Goal: Task Accomplishment & Management: Manage account settings

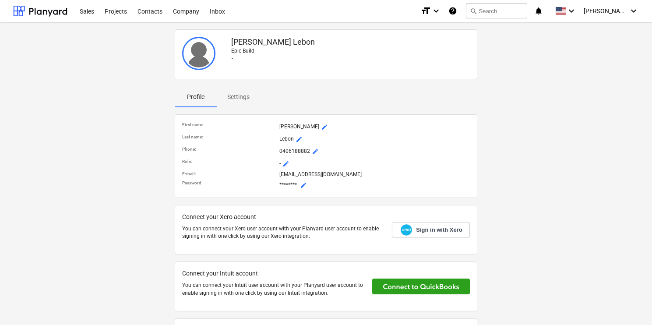
click at [304, 183] on span "mode_edit" at bounding box center [303, 185] width 7 height 7
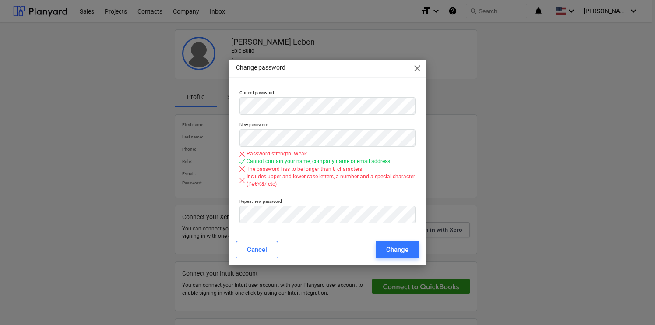
click at [340, 95] on p "Current password" at bounding box center [327, 93] width 176 height 7
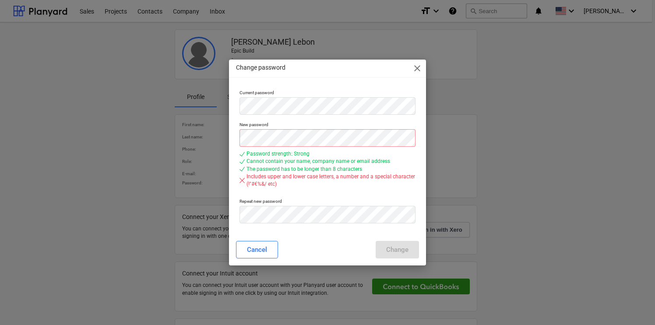
click at [363, 250] on div "Cancel Change" at bounding box center [327, 250] width 183 height 18
click at [337, 193] on div "New password Password strength: Strong Cannot contain your name, company name o…" at bounding box center [327, 156] width 183 height 77
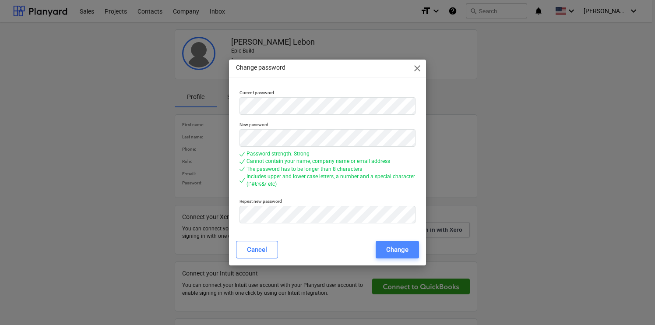
click at [398, 248] on div "Change" at bounding box center [397, 249] width 22 height 11
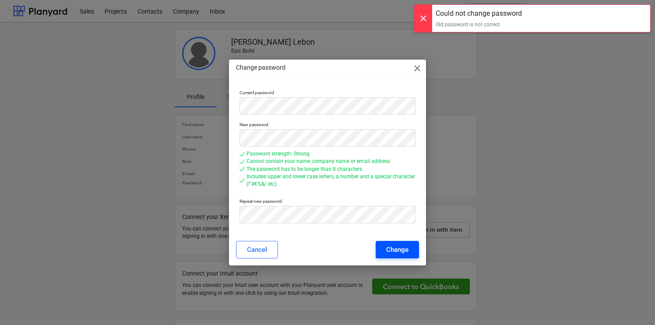
click at [401, 252] on div "Change" at bounding box center [397, 249] width 22 height 11
click at [416, 70] on span "close" at bounding box center [417, 68] width 11 height 11
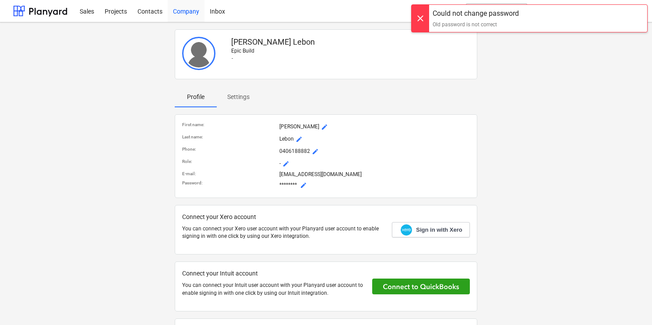
click at [187, 13] on div "Company" at bounding box center [186, 11] width 37 height 22
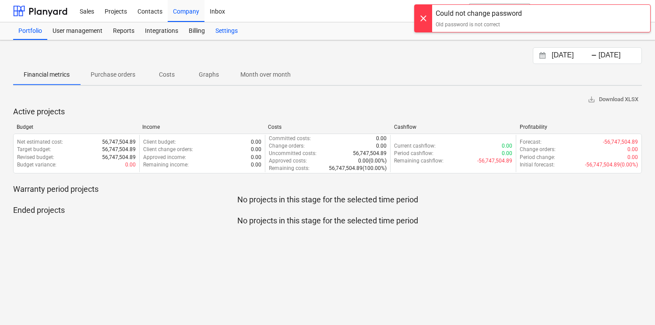
click at [222, 25] on div "Settings" at bounding box center [226, 31] width 33 height 18
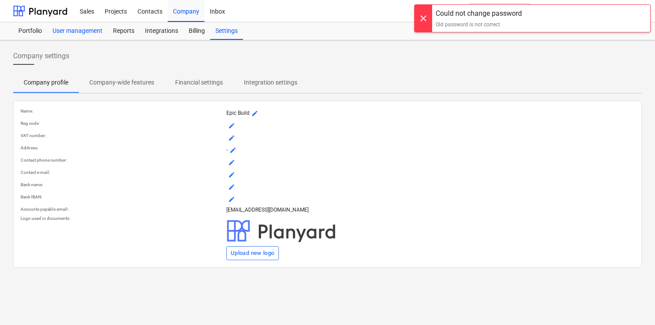
click at [63, 31] on div "User management" at bounding box center [77, 31] width 60 height 18
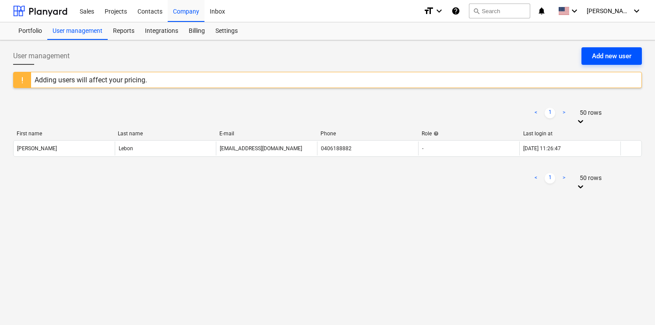
click at [607, 60] on div "Add new user" at bounding box center [611, 55] width 39 height 11
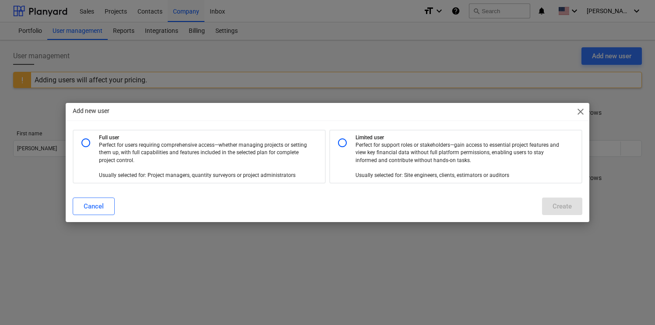
click at [245, 139] on p "Full user" at bounding box center [210, 137] width 222 height 7
radio input "true"
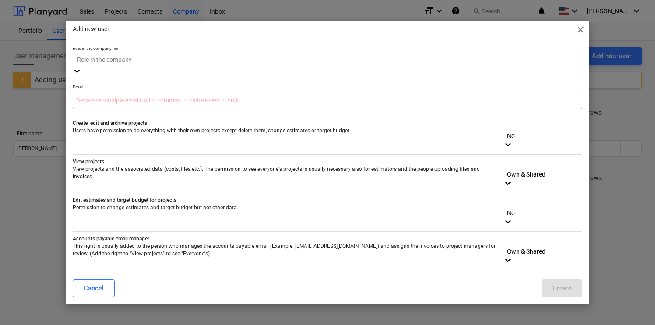
click at [352, 60] on div at bounding box center [327, 60] width 501 height 10
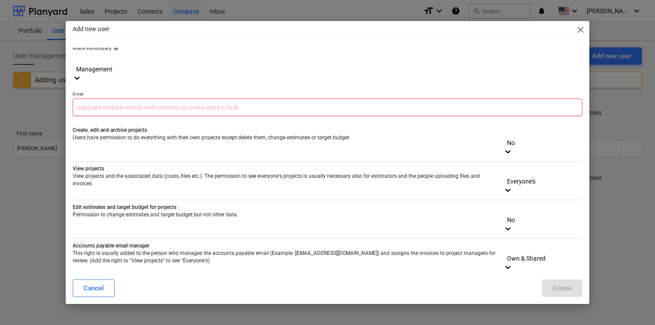
click at [307, 98] on input "text" at bounding box center [328, 107] width 510 height 18
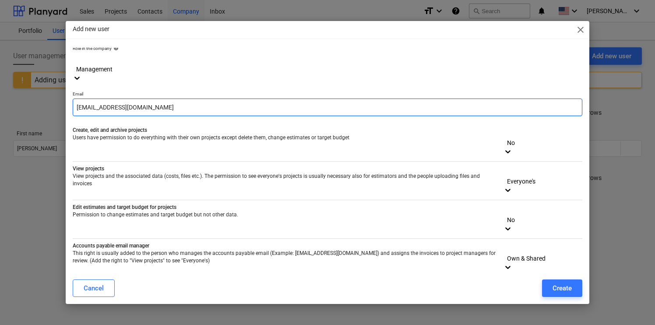
type input "[EMAIL_ADDRESS][DOMAIN_NAME]"
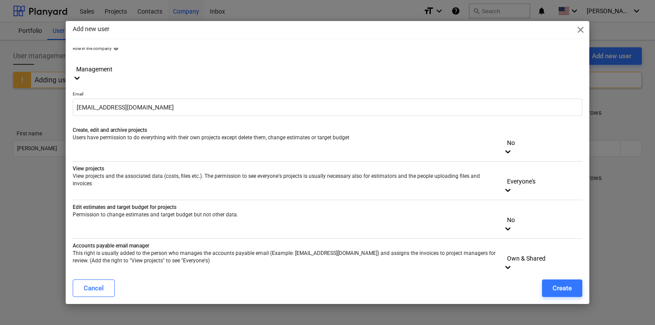
click at [522, 128] on div at bounding box center [543, 133] width 70 height 10
click at [541, 205] on div at bounding box center [543, 210] width 70 height 10
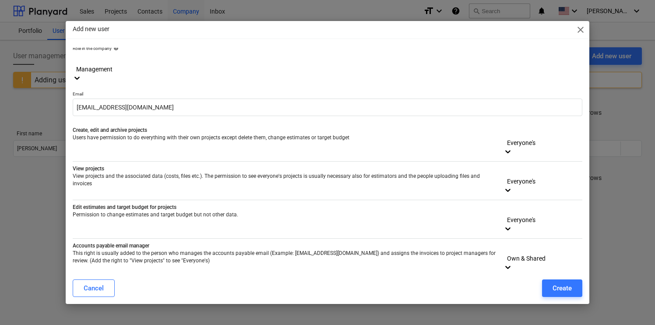
click at [532, 244] on div at bounding box center [543, 249] width 70 height 10
click at [537, 282] on div at bounding box center [543, 287] width 70 height 10
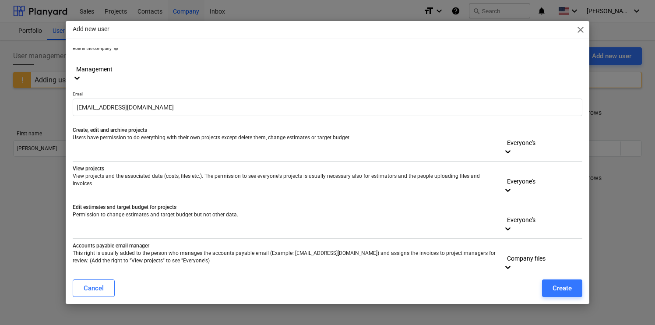
click at [559, 288] on div "Create" at bounding box center [561, 287] width 19 height 11
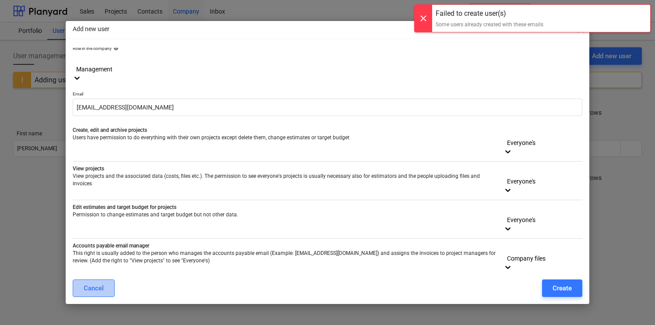
click at [108, 287] on button "Cancel" at bounding box center [94, 288] width 42 height 18
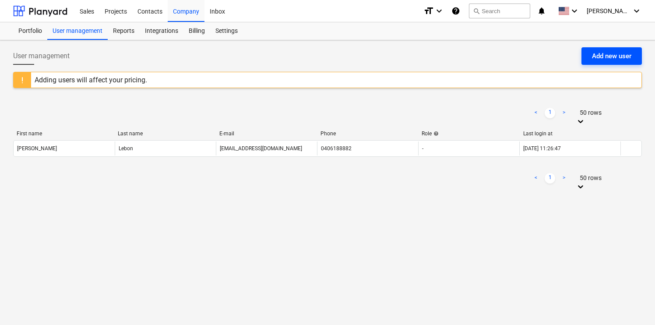
click at [601, 58] on div "Add new user" at bounding box center [611, 55] width 39 height 11
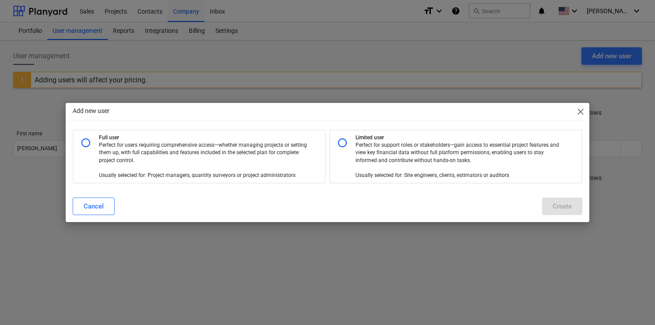
click at [251, 154] on p "Perfect for users requiring comprehensive access—whether managing projects or s…" at bounding box center [203, 160] width 208 height 38
radio input "true"
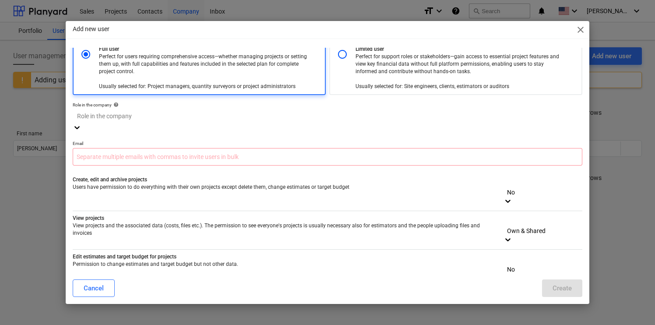
scroll to position [0, 0]
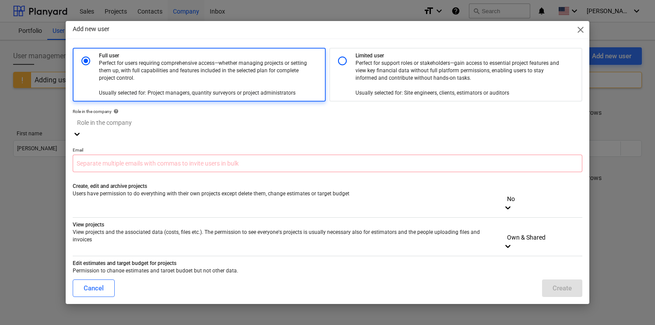
click at [482, 126] on div at bounding box center [327, 123] width 501 height 10
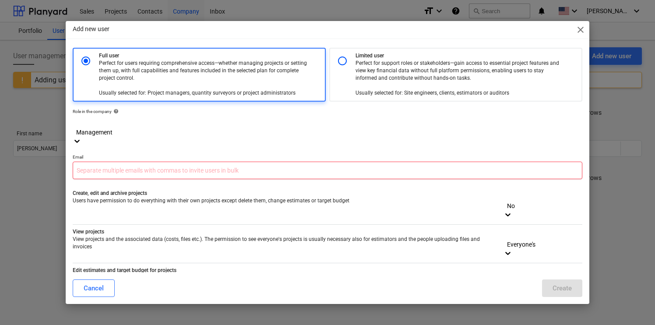
click at [435, 161] on input "text" at bounding box center [328, 170] width 510 height 18
type input "info"
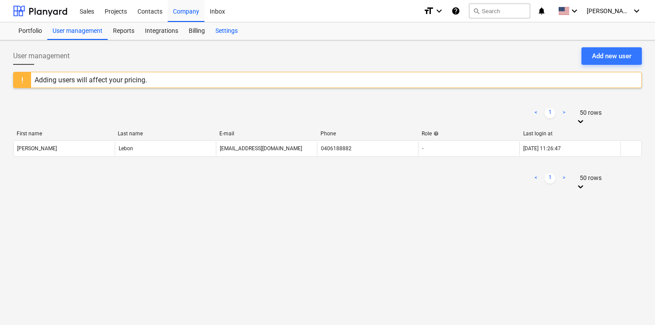
click at [227, 30] on div "Settings" at bounding box center [226, 31] width 33 height 18
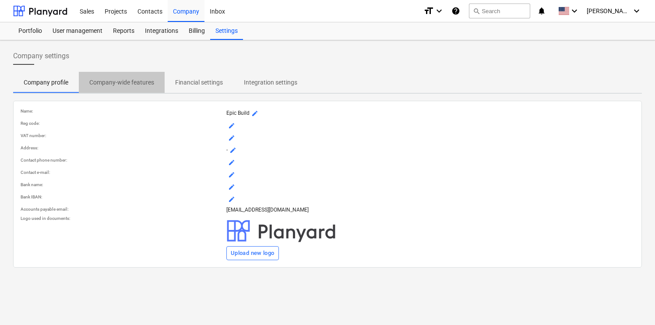
click at [142, 81] on p "Company-wide features" at bounding box center [121, 82] width 65 height 9
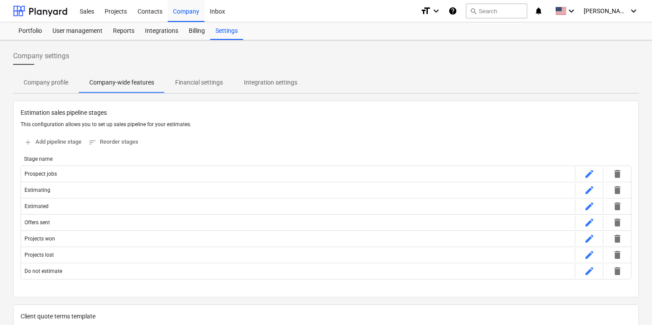
click at [271, 82] on p "Integration settings" at bounding box center [270, 82] width 53 height 9
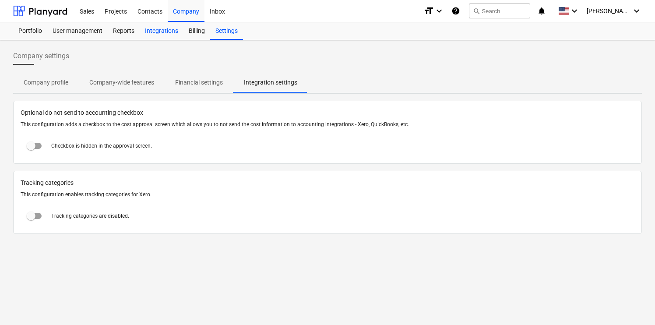
click at [167, 33] on div "Integrations" at bounding box center [162, 31] width 44 height 18
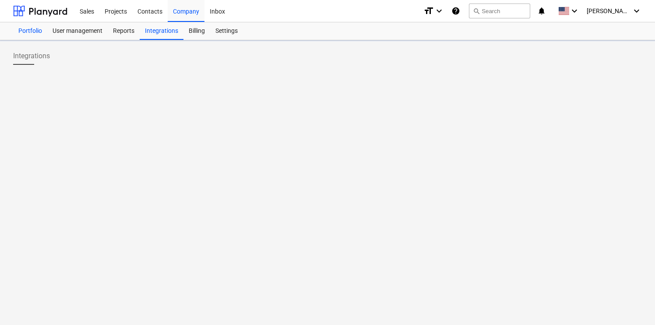
click at [27, 30] on div "Portfolio" at bounding box center [30, 31] width 34 height 18
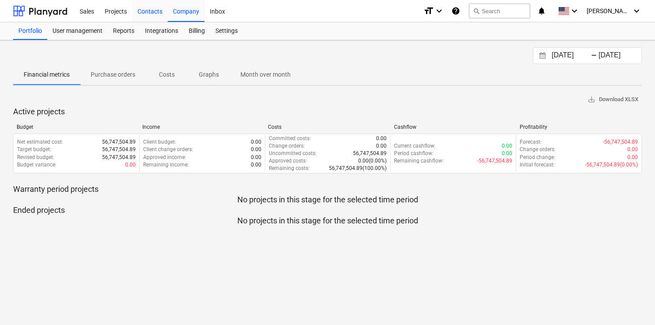
click at [150, 8] on div "Contacts" at bounding box center [149, 11] width 35 height 22
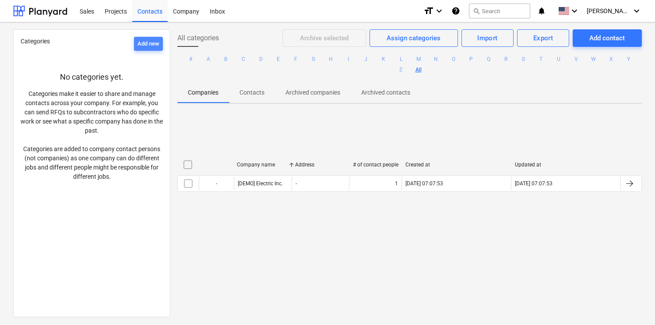
click at [150, 41] on div "Add new" at bounding box center [148, 44] width 22 height 10
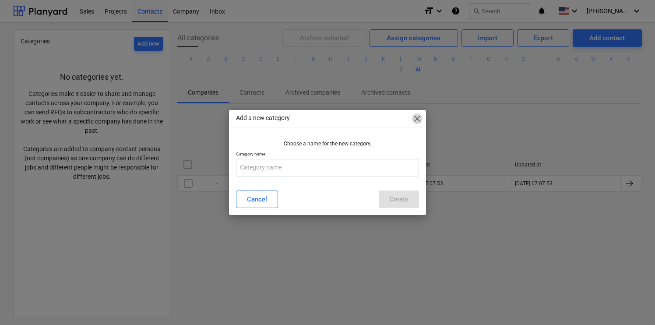
click at [416, 119] on span "close" at bounding box center [417, 118] width 11 height 11
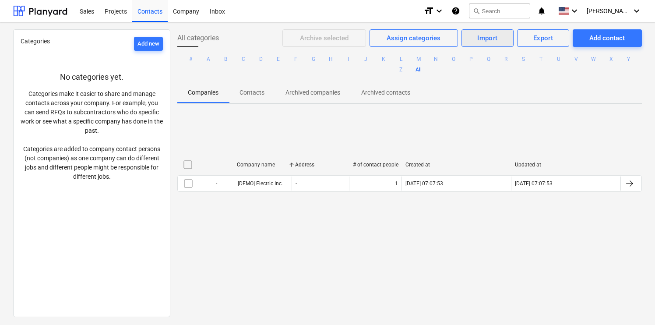
click at [488, 35] on div "Import" at bounding box center [487, 37] width 21 height 11
click at [478, 79] on div "Import Contacts" at bounding box center [479, 74] width 67 height 15
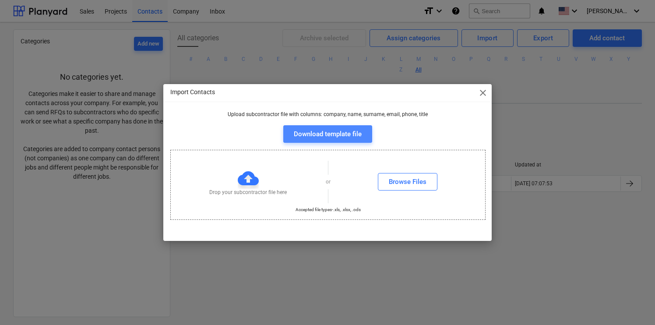
click at [356, 130] on div "Download template file" at bounding box center [328, 133] width 68 height 11
click at [362, 68] on div "Import Contacts close Upload subcontractor file with columns: company, name, su…" at bounding box center [327, 162] width 655 height 325
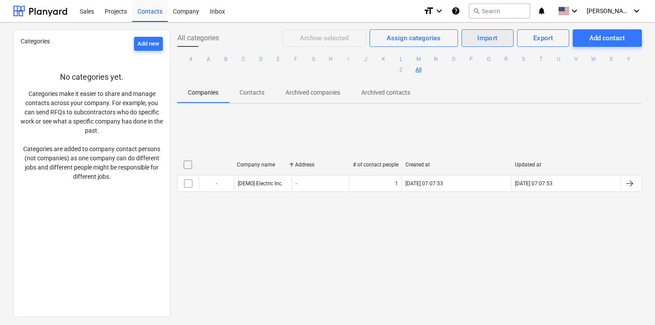
click at [486, 39] on div "Import" at bounding box center [487, 37] width 21 height 11
click at [485, 58] on div "Import Companies" at bounding box center [479, 59] width 67 height 15
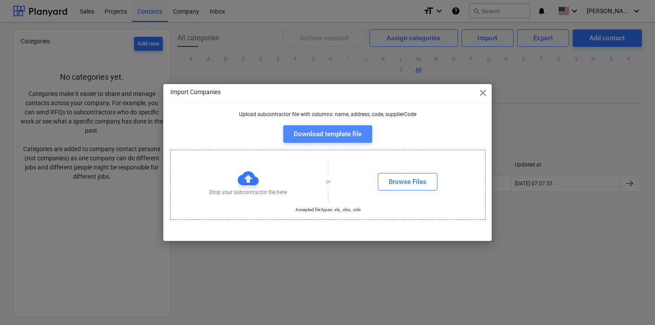
click at [322, 132] on div "Download template file" at bounding box center [328, 133] width 68 height 11
click at [487, 97] on span "close" at bounding box center [482, 93] width 11 height 11
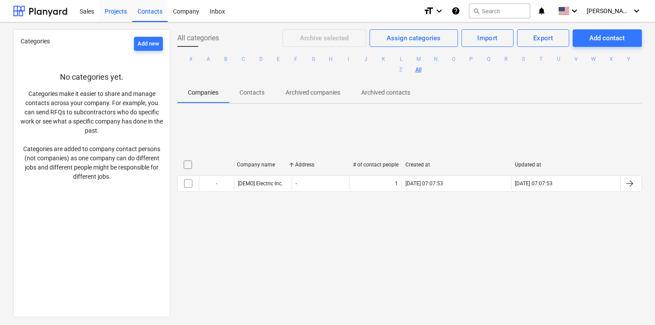
click at [105, 10] on div "Projects" at bounding box center [115, 11] width 33 height 22
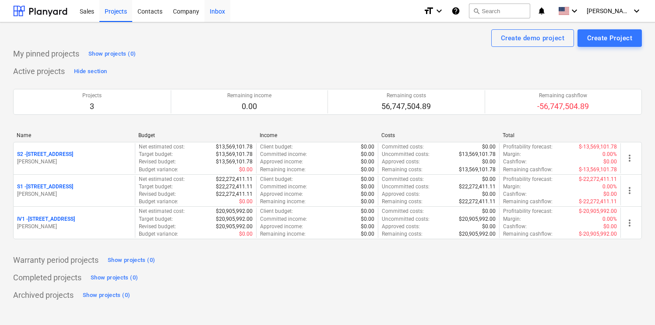
click at [216, 10] on div "Inbox" at bounding box center [217, 11] width 26 height 22
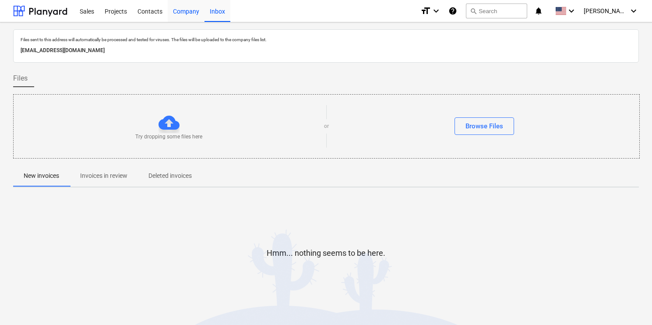
click at [186, 14] on div "Company" at bounding box center [186, 11] width 37 height 22
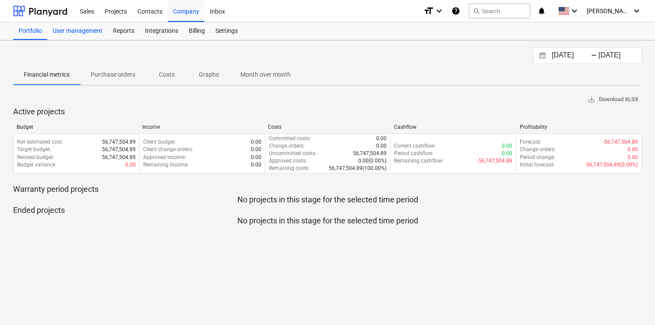
click at [90, 32] on div "User management" at bounding box center [77, 31] width 60 height 18
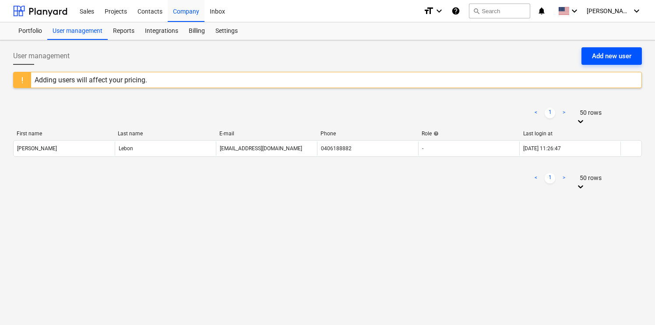
click at [600, 55] on div "Add new user" at bounding box center [611, 55] width 39 height 11
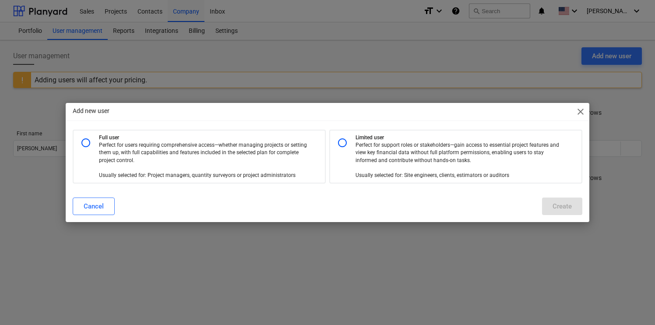
click at [369, 159] on p "Perfect for support roles or stakeholders—gain access to essential project feat…" at bounding box center [459, 160] width 208 height 38
radio input "true"
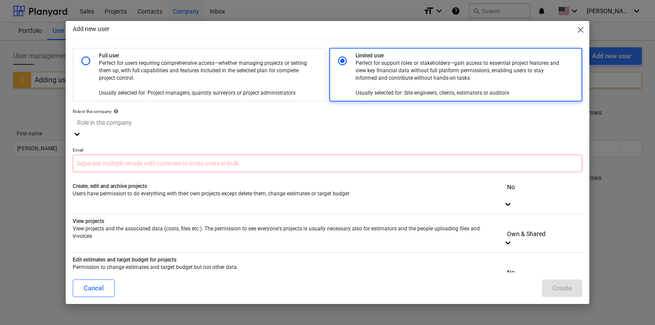
scroll to position [63, 0]
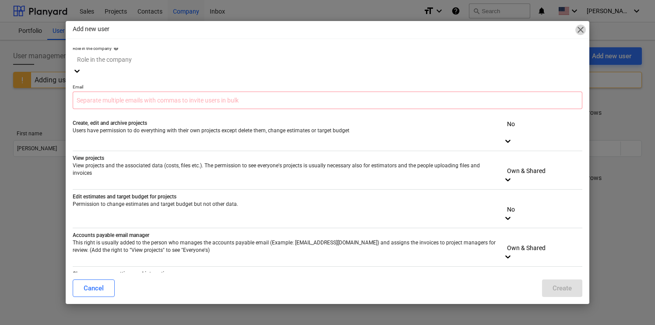
click at [579, 32] on span "close" at bounding box center [580, 30] width 11 height 11
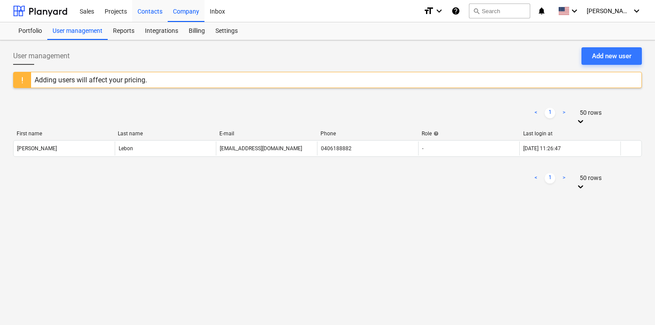
click at [146, 15] on div "Contacts" at bounding box center [149, 11] width 35 height 22
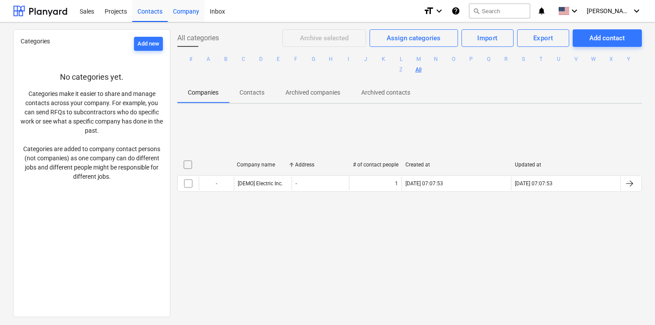
click at [186, 14] on div "Company" at bounding box center [186, 11] width 37 height 22
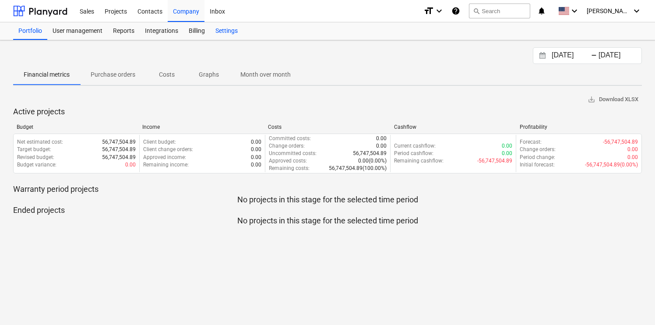
click at [236, 30] on div "Settings" at bounding box center [226, 31] width 33 height 18
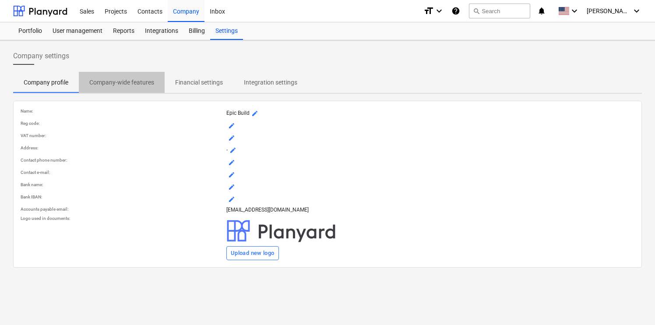
click at [112, 78] on p "Company-wide features" at bounding box center [121, 82] width 65 height 9
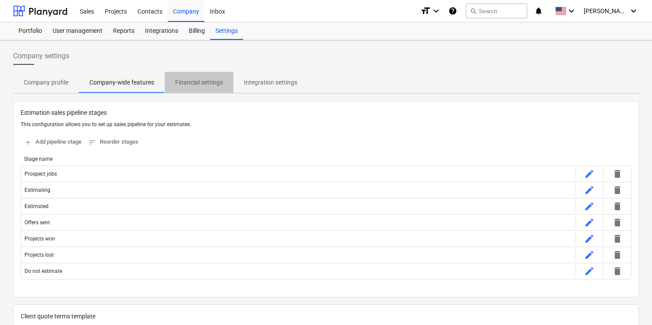
click at [185, 88] on span "Financial settings" at bounding box center [199, 82] width 69 height 14
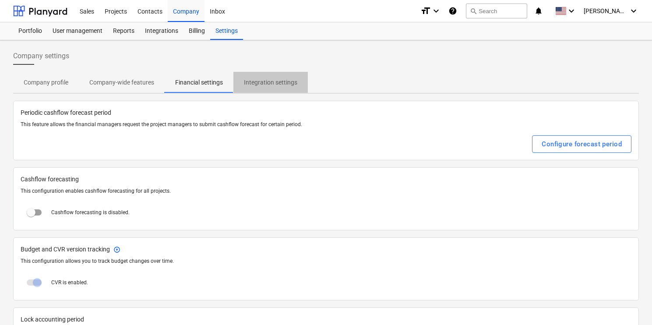
click at [281, 83] on p "Integration settings" at bounding box center [270, 82] width 53 height 9
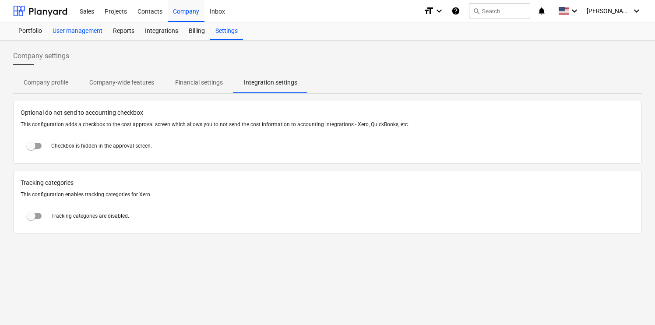
click at [94, 32] on div "User management" at bounding box center [77, 31] width 60 height 18
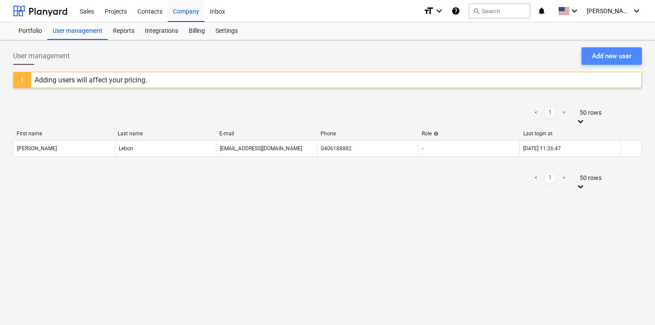
click at [608, 58] on div "Add new user" at bounding box center [611, 55] width 39 height 11
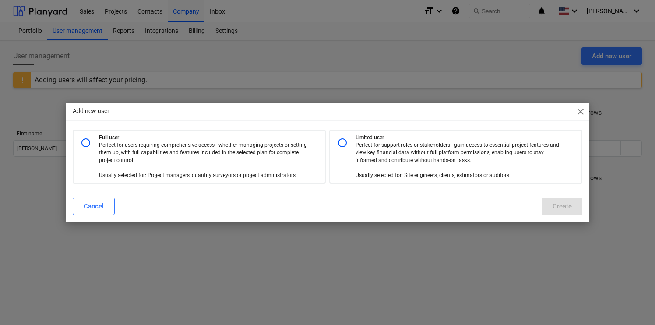
click at [174, 145] on p "Perfect for users requiring comprehensive access—whether managing projects or s…" at bounding box center [203, 160] width 208 height 38
radio input "true"
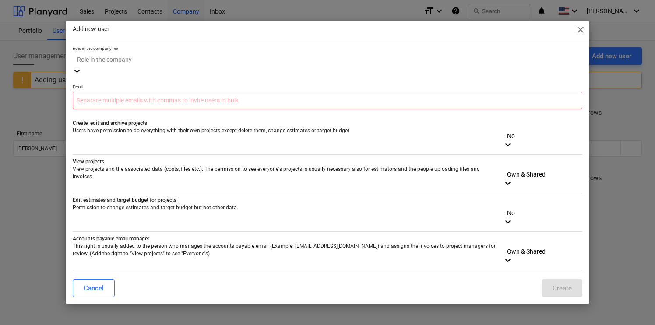
click at [212, 63] on div at bounding box center [327, 60] width 501 height 10
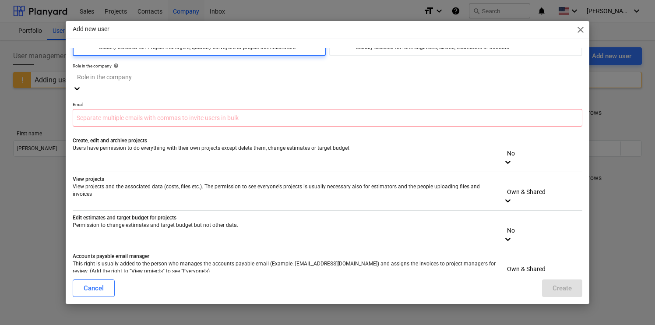
scroll to position [39, 0]
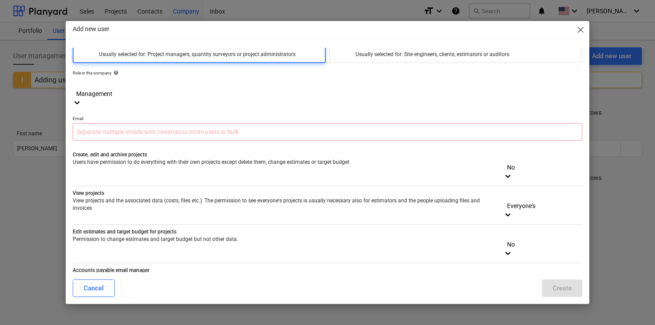
scroll to position [6, 0]
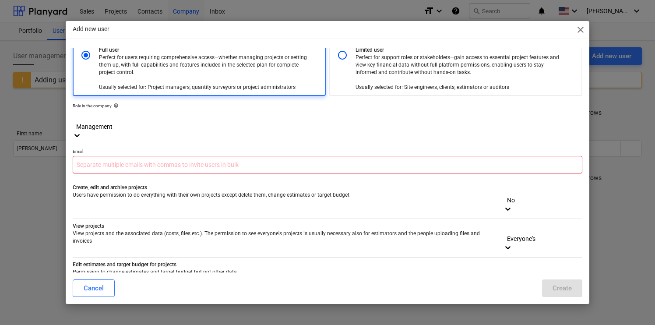
click at [238, 156] on input "text" at bounding box center [328, 165] width 510 height 18
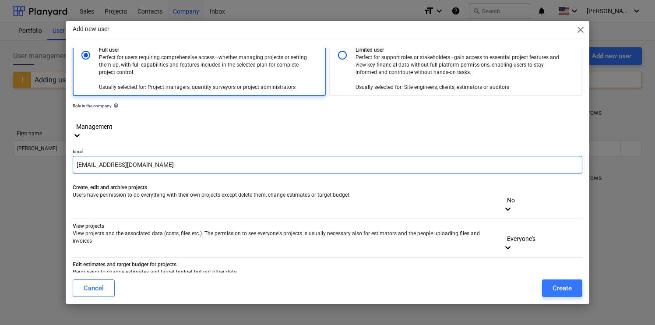
type input "[EMAIL_ADDRESS][DOMAIN_NAME]"
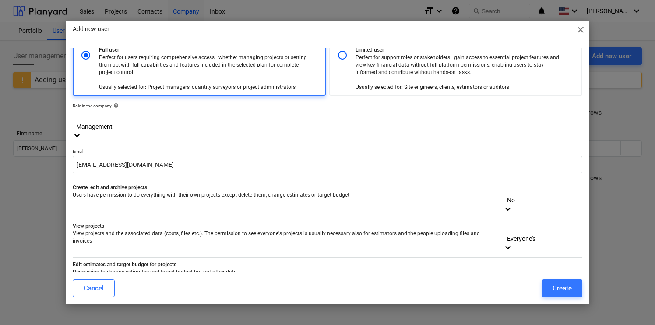
click at [558, 184] on div "No" at bounding box center [542, 194] width 79 height 21
click at [553, 263] on div at bounding box center [543, 268] width 70 height 10
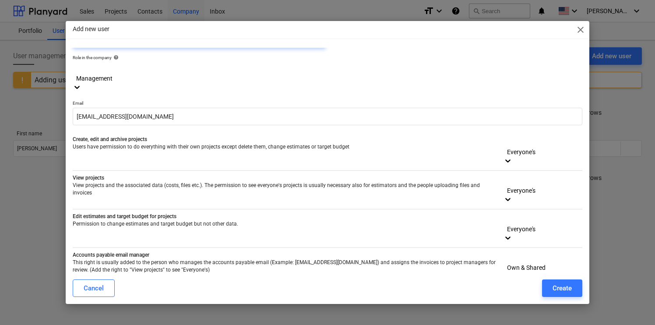
scroll to position [63, 0]
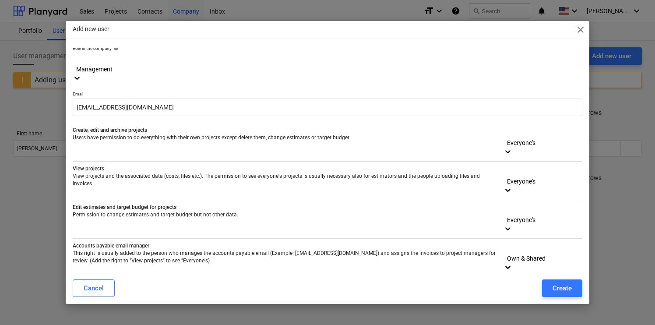
click at [554, 244] on div at bounding box center [543, 249] width 70 height 10
click at [462, 281] on p "Change company settings and integrations" at bounding box center [285, 284] width 424 height 7
click at [529, 242] on div "Own & Shared" at bounding box center [542, 252] width 79 height 21
click at [531, 324] on div "Own & Shared" at bounding box center [327, 329] width 655 height 7
click at [535, 242] on div "Own & Shared" at bounding box center [542, 252] width 79 height 21
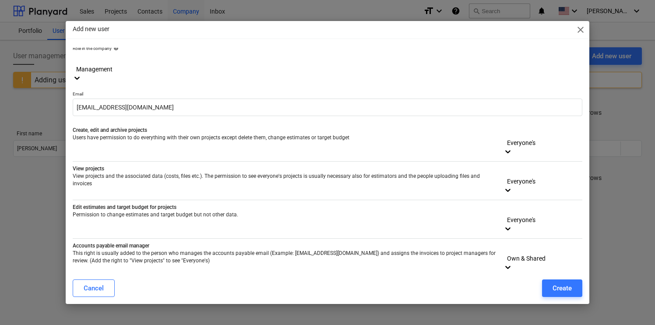
click at [533, 281] on div "No" at bounding box center [542, 296] width 79 height 31
click at [544, 321] on div at bounding box center [543, 326] width 70 height 10
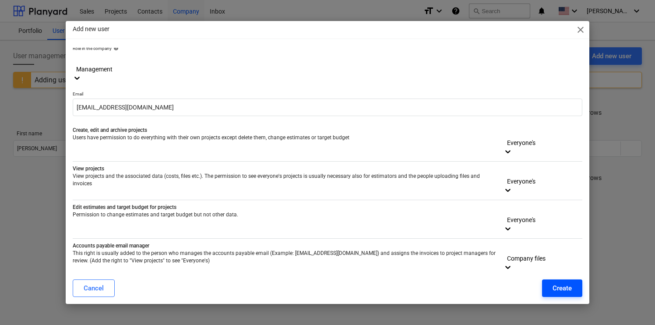
click at [569, 288] on div "Create" at bounding box center [561, 287] width 19 height 11
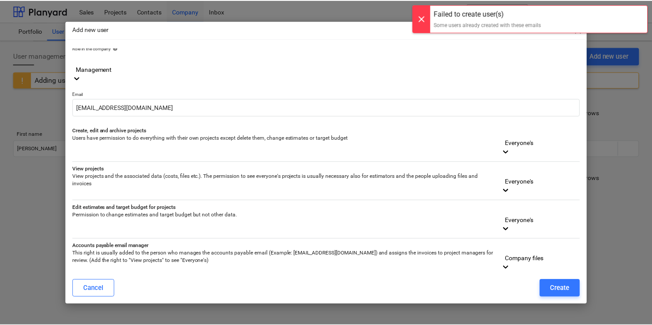
scroll to position [0, 0]
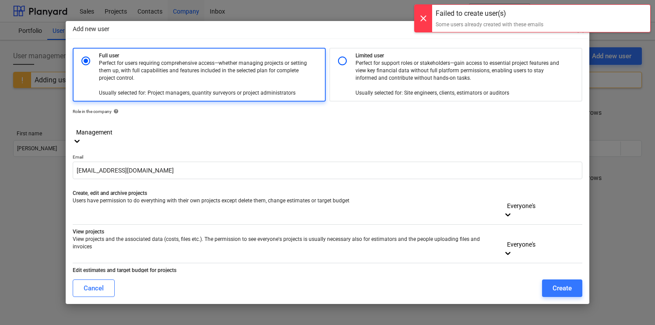
click at [603, 186] on div "Add new user close Full user Perfect for users requiring comprehensive access—w…" at bounding box center [327, 162] width 655 height 325
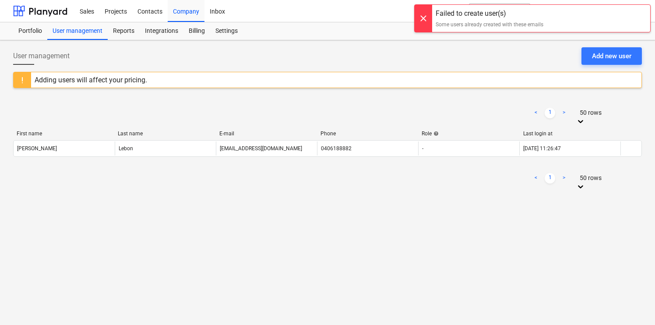
click at [421, 17] on div at bounding box center [423, 18] width 18 height 27
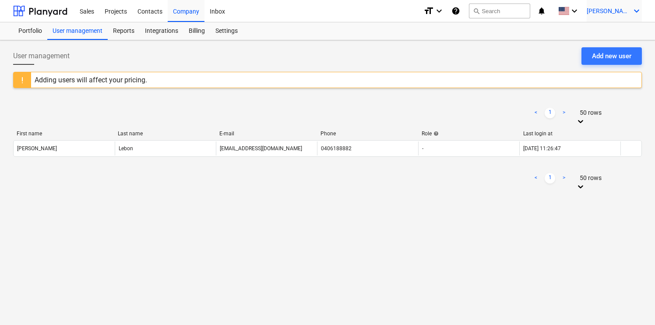
click at [621, 14] on span "[PERSON_NAME]" at bounding box center [608, 10] width 44 height 7
click at [608, 37] on div "Settings" at bounding box center [615, 34] width 53 height 14
